Goal: Find specific page/section: Find specific page/section

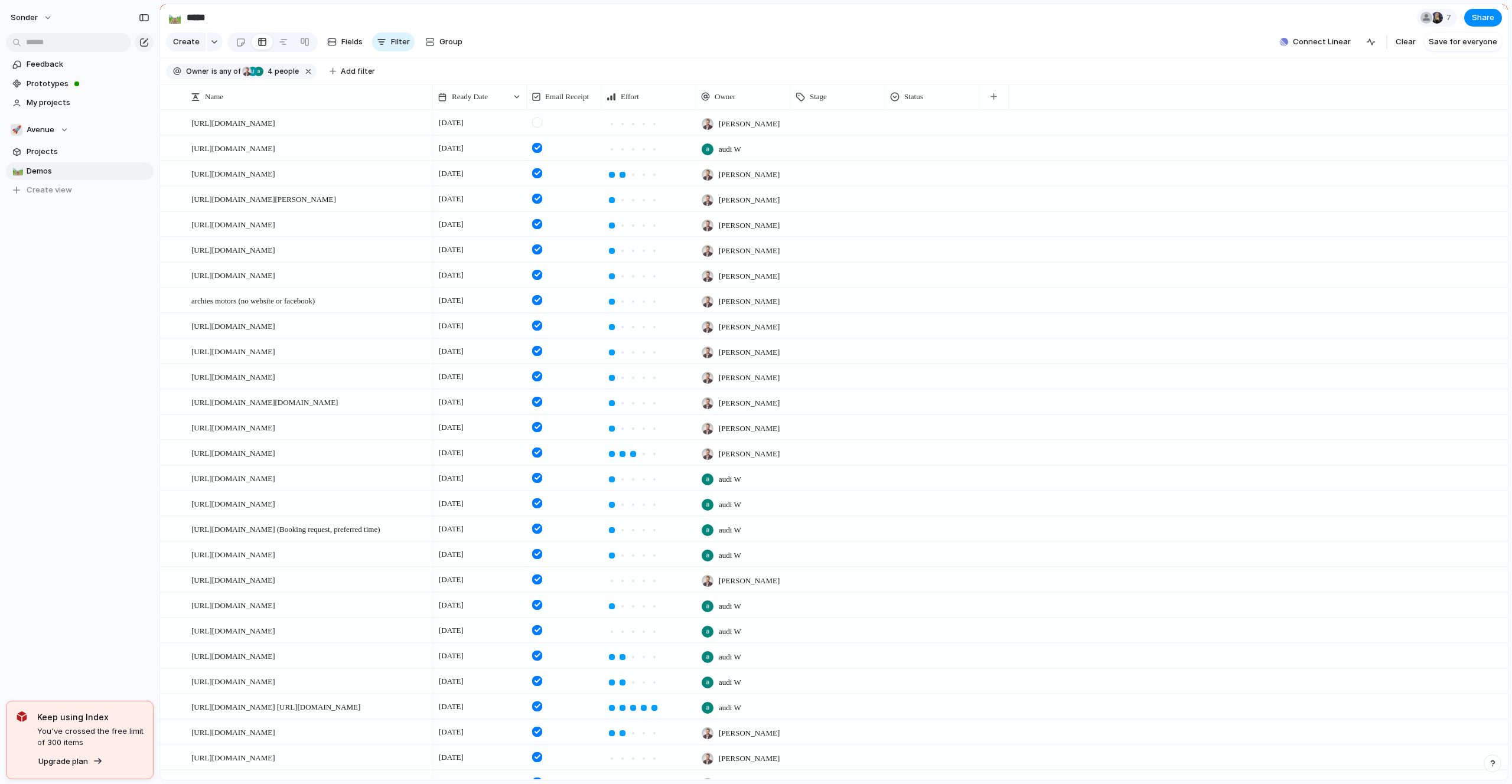
click at [37, 140] on section "🚀 Avenue Projects 🛤️ Demos To pick up a draggable item, press the space bar. Wh…" at bounding box center [80, 155] width 160 height 87
click at [41, 135] on span "Avenue" at bounding box center [40, 130] width 28 height 12
click at [55, 202] on li "🥶 Audi's Board" at bounding box center [80, 193] width 133 height 20
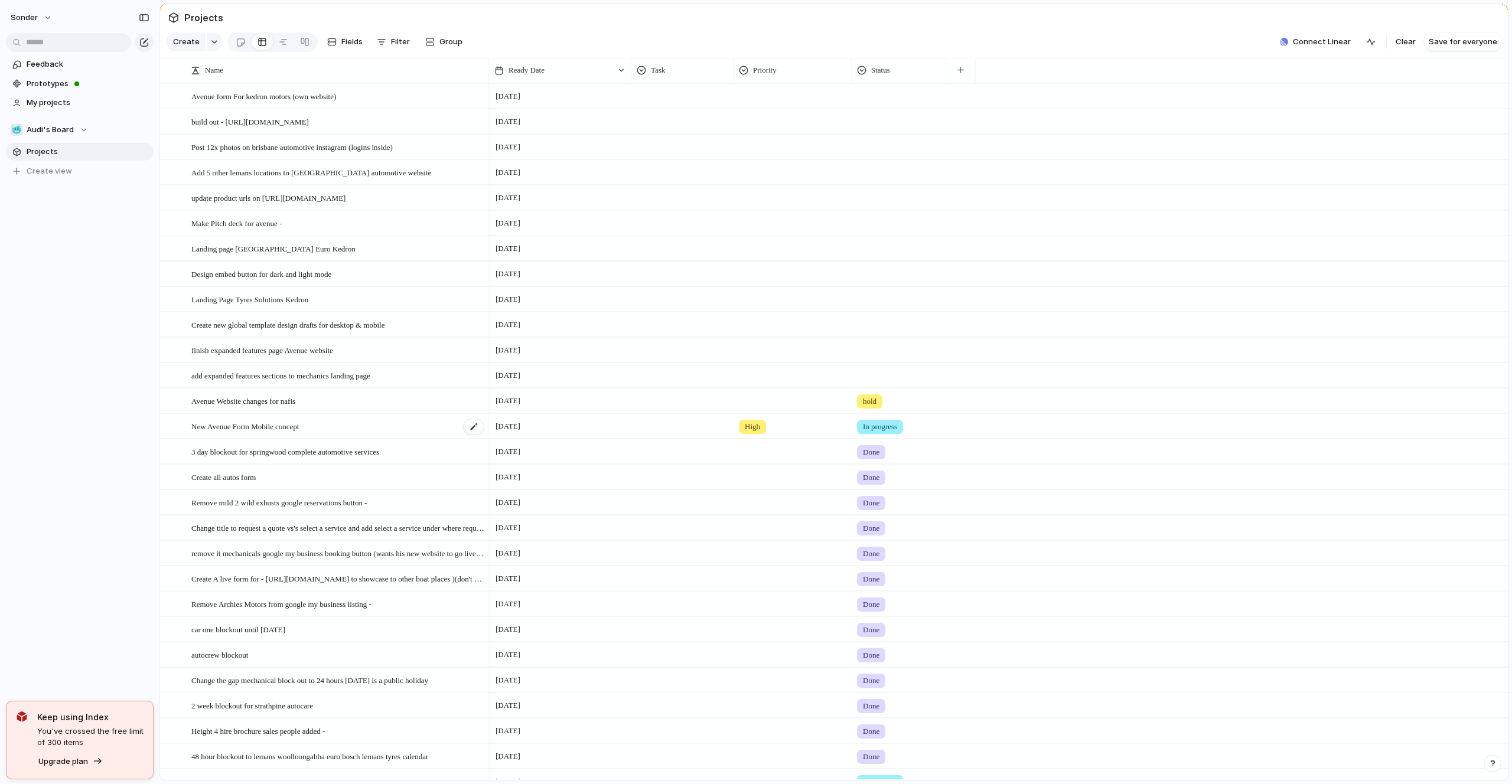
click at [268, 428] on span "New Avenue Form Mobile concept" at bounding box center [245, 426] width 107 height 14
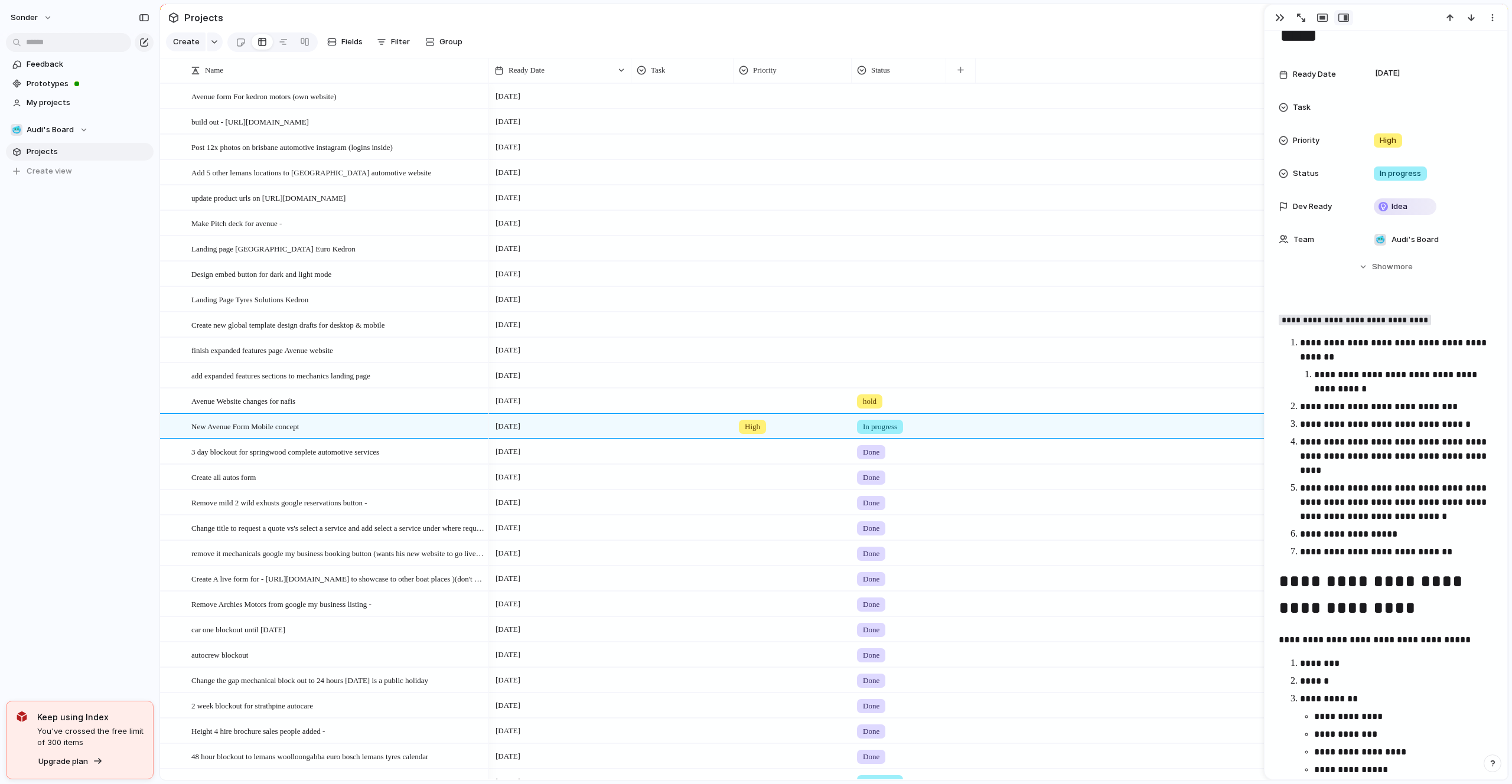
scroll to position [64, 0]
click at [252, 333] on div "Create new global template design drafts for desktop & mobile" at bounding box center [338, 325] width 293 height 24
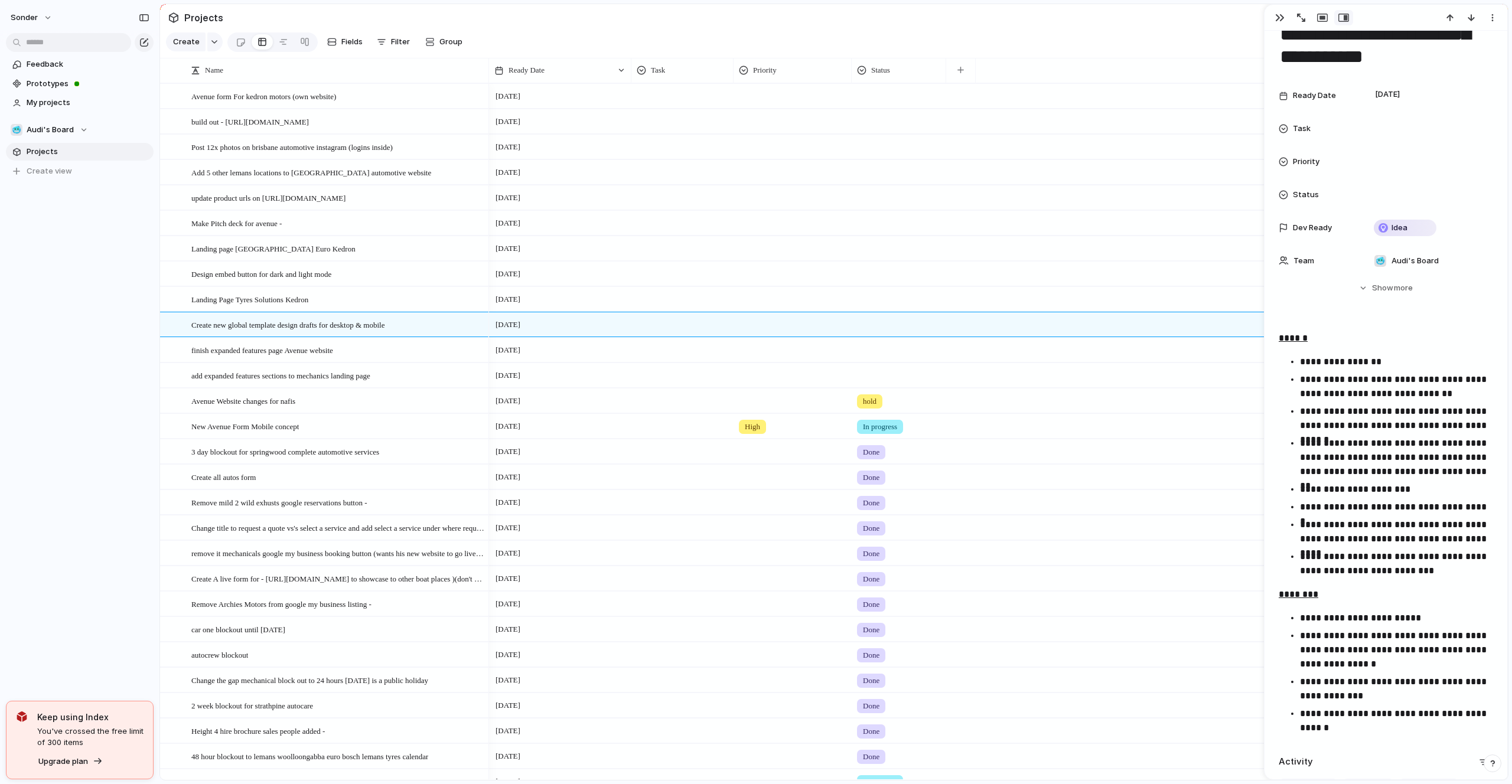
click at [122, 360] on div "sonder Feedback Prototypes My projects 🥶 Audi's Board Projects To pick up a dra…" at bounding box center [80, 392] width 160 height 784
click at [296, 432] on div "New Avenue Form Mobile concept" at bounding box center [338, 427] width 293 height 24
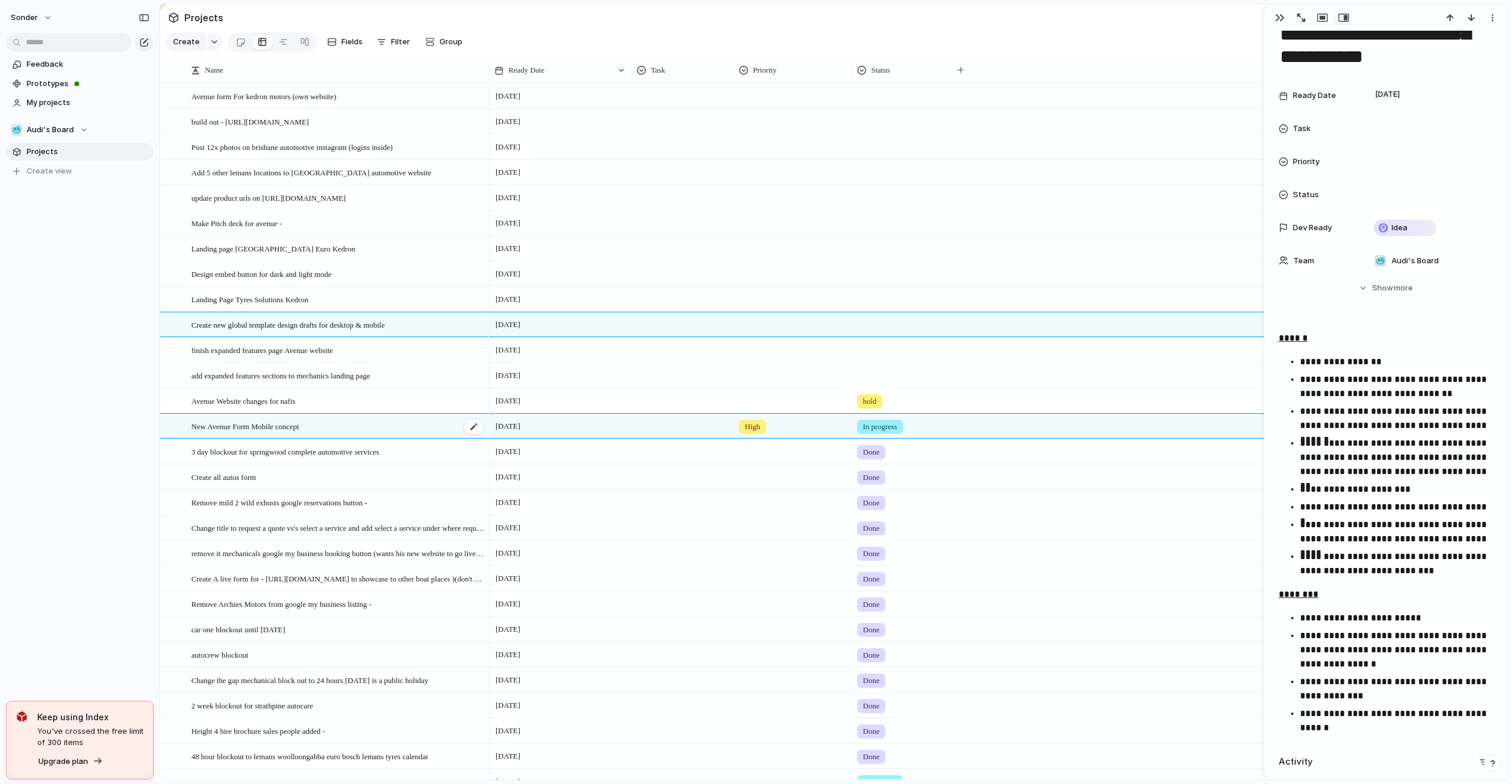
type textarea "**********"
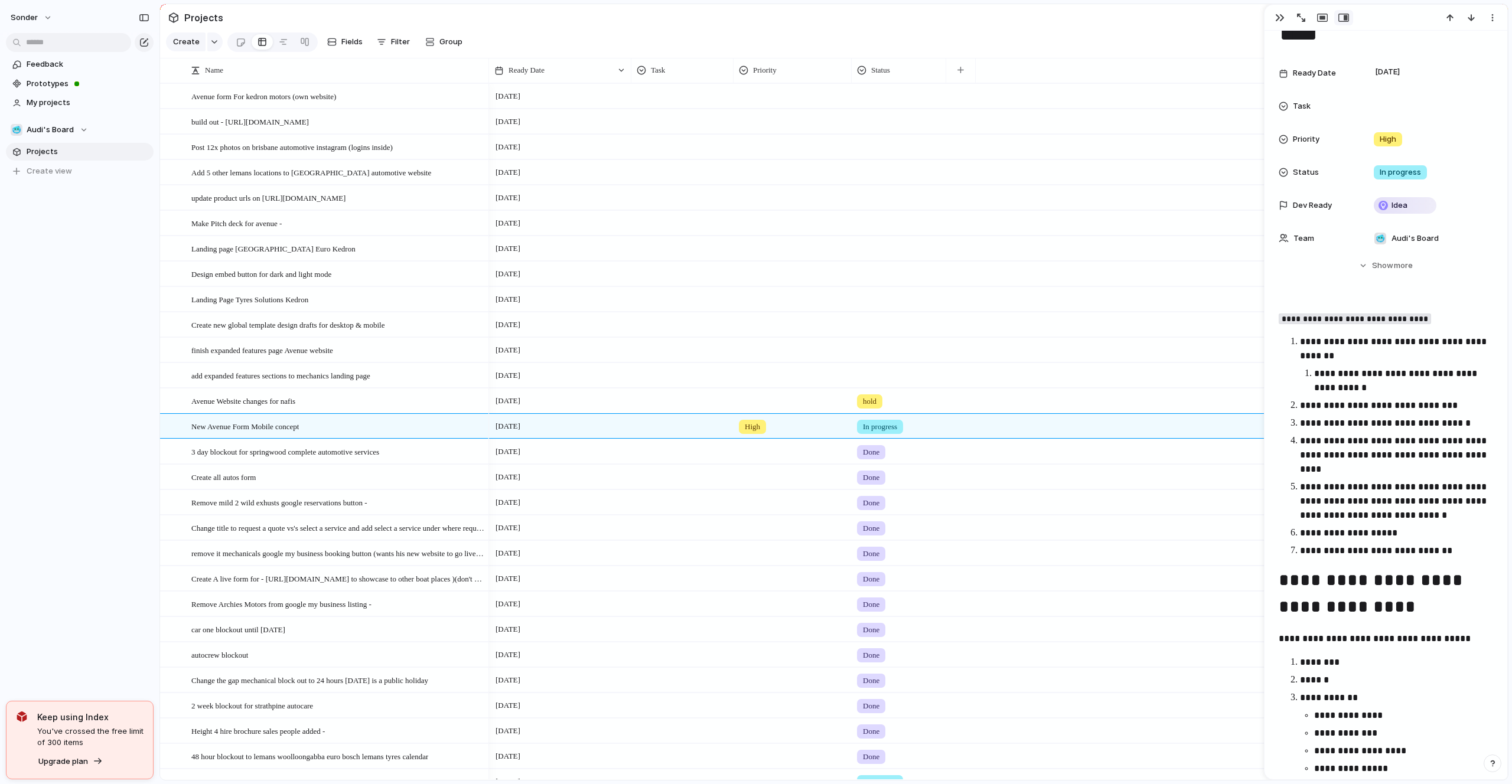
click at [128, 425] on div "sonder Feedback Prototypes My projects 🥶 Audi's Board Projects To pick up a dra…" at bounding box center [80, 392] width 160 height 784
click at [111, 522] on div "sonder Feedback Prototypes My projects 🥶 Audi's Board Projects To pick up a dra…" at bounding box center [80, 392] width 160 height 784
